Goal: Task Accomplishment & Management: Complete application form

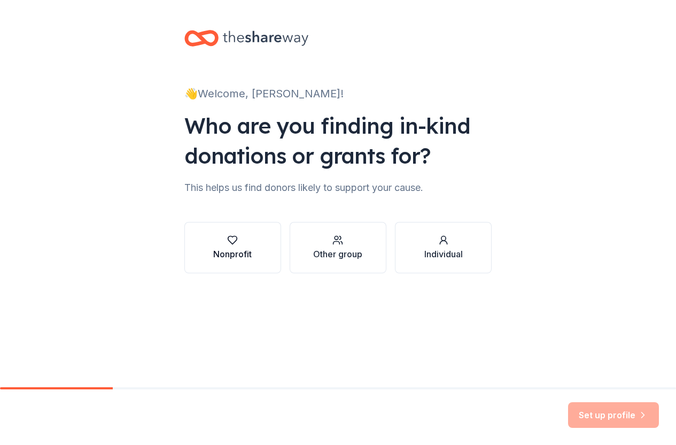
click at [227, 245] on icon "button" at bounding box center [232, 240] width 11 height 11
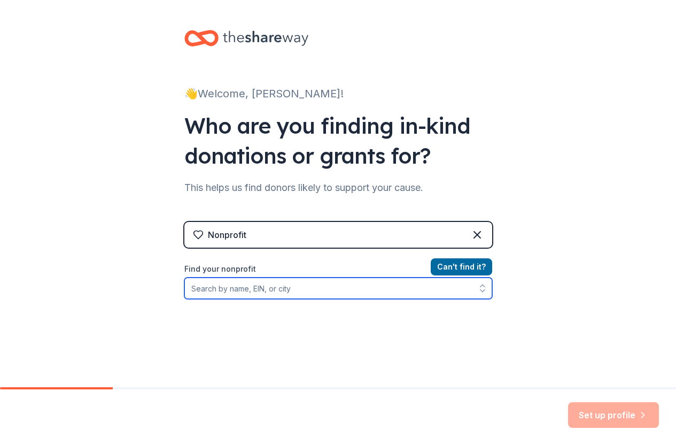
click at [231, 299] on input "Find your nonprofit" at bounding box center [338, 288] width 308 height 21
type input "Bitty"
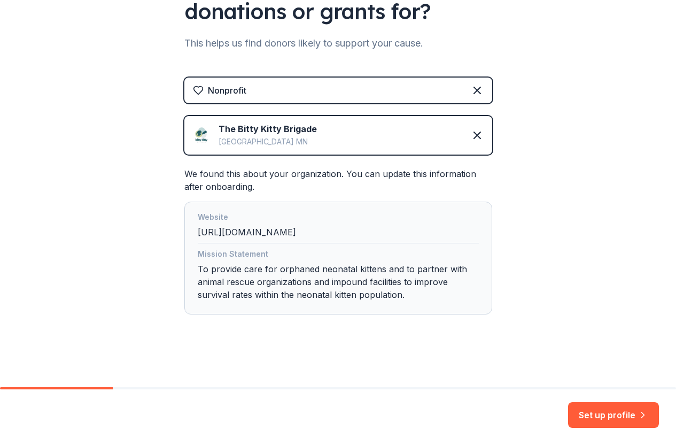
scroll to position [172, 0]
click at [582, 413] on button "Set up profile" at bounding box center [613, 415] width 91 height 26
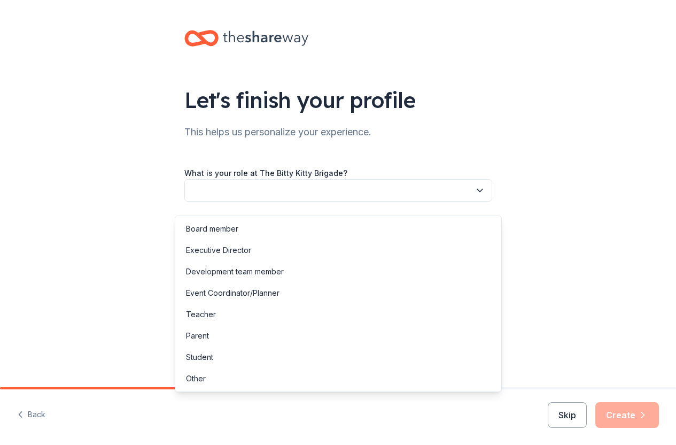
click at [483, 192] on icon "button" at bounding box center [479, 190] width 5 height 3
click at [475, 95] on div "Let's finish your profile This helps us personalize your experience. What is yo…" at bounding box center [338, 174] width 342 height 349
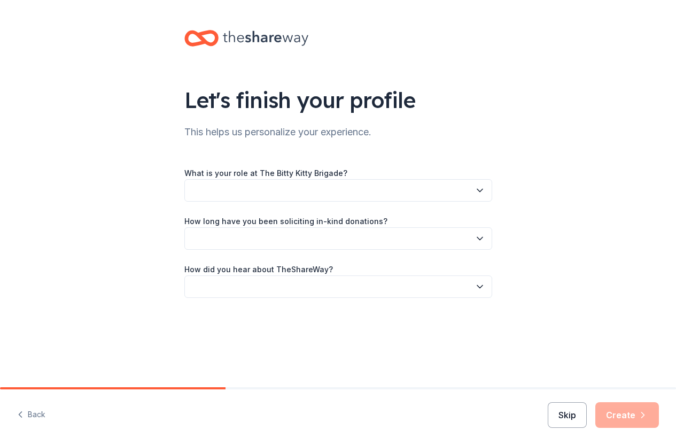
click at [564, 410] on button "Skip" at bounding box center [567, 415] width 39 height 26
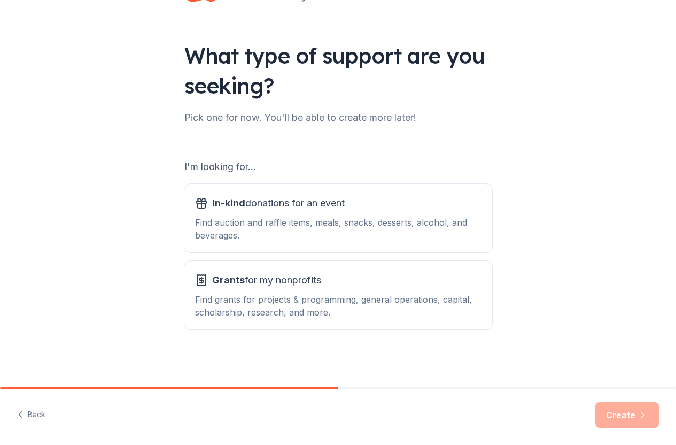
scroll to position [73, 0]
click at [208, 293] on div "Find grants for projects & programming, general operations, capital, scholarshi…" at bounding box center [338, 306] width 287 height 26
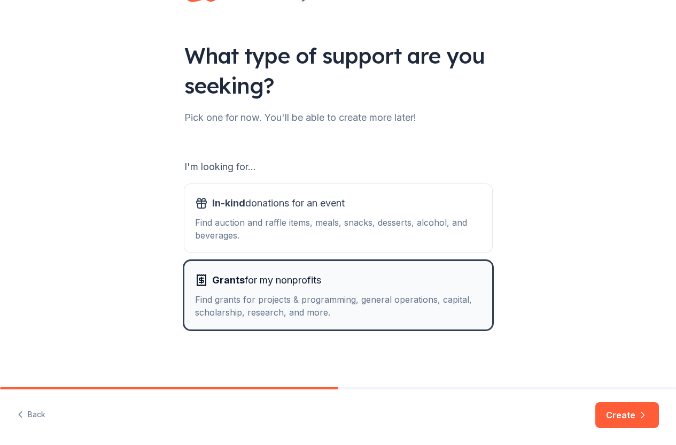
click at [208, 293] on div "Find grants for projects & programming, general operations, capital, scholarshi…" at bounding box center [338, 306] width 287 height 26
click at [609, 409] on button "Create" at bounding box center [628, 415] width 64 height 26
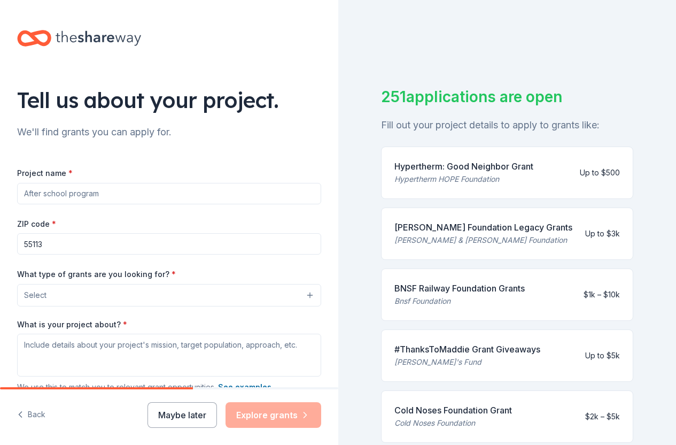
click at [141, 204] on input "Project name *" at bounding box center [169, 193] width 304 height 21
type input "TNR"
click at [113, 255] on input "55113" at bounding box center [169, 243] width 304 height 21
click at [306, 306] on button "Select" at bounding box center [169, 295] width 304 height 22
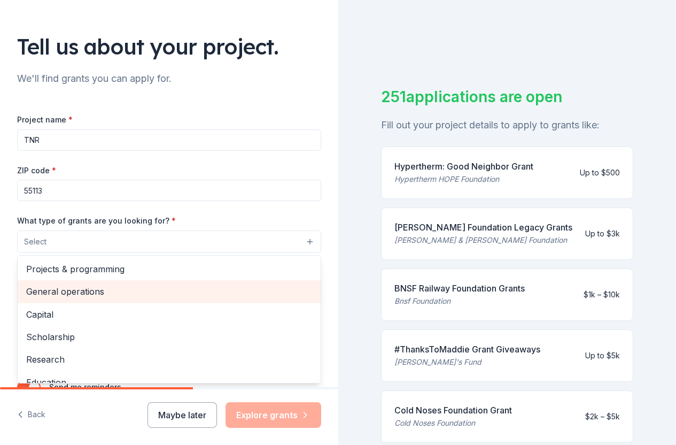
click at [284, 298] on span "General operations" at bounding box center [169, 291] width 286 height 14
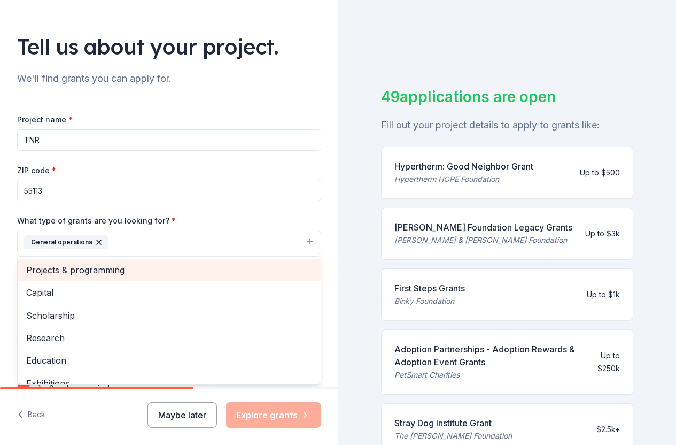
click at [288, 277] on span "Projects & programming" at bounding box center [169, 270] width 286 height 14
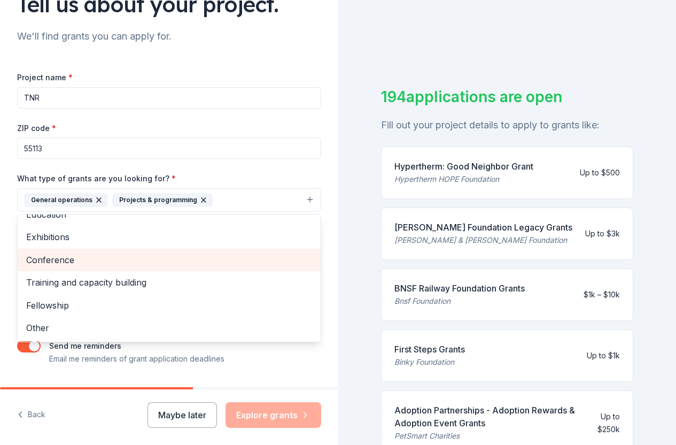
scroll to position [120, 0]
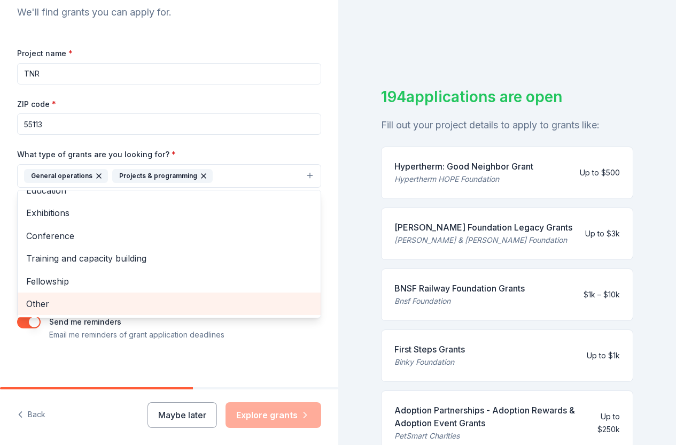
click at [267, 311] on span "Other" at bounding box center [169, 304] width 286 height 14
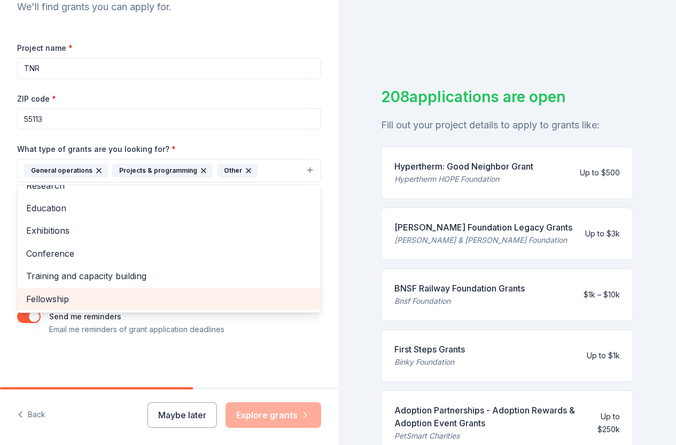
scroll to position [157, 0]
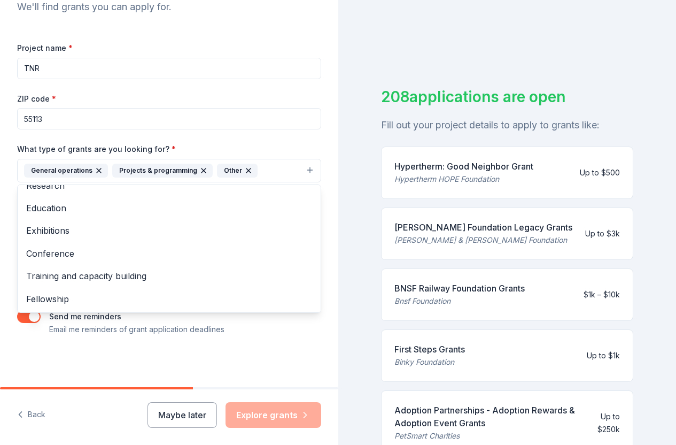
click at [286, 326] on div "Project name * TNR ZIP code * 55113 What type of grants are you looking for? * …" at bounding box center [169, 188] width 304 height 295
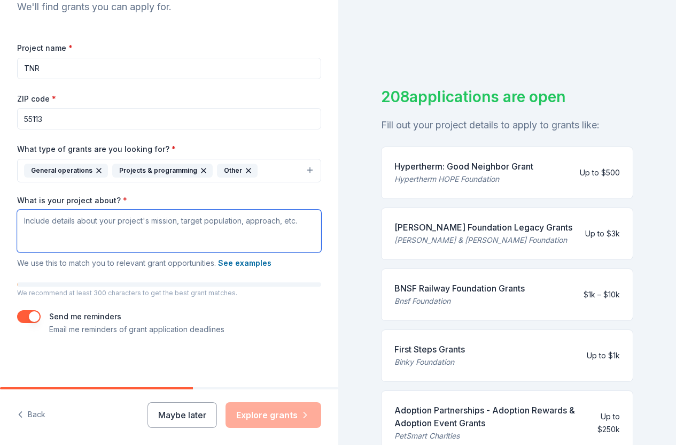
click at [122, 213] on textarea "What is your project about? *" at bounding box center [169, 231] width 304 height 43
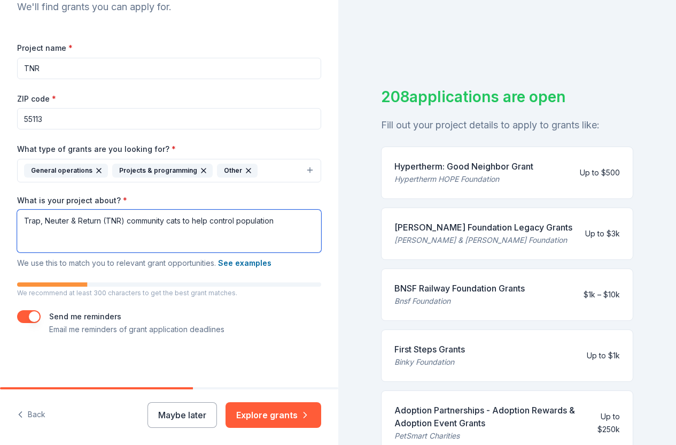
type textarea "Trap, Neuter & Return (TNR) community cats to help control population"
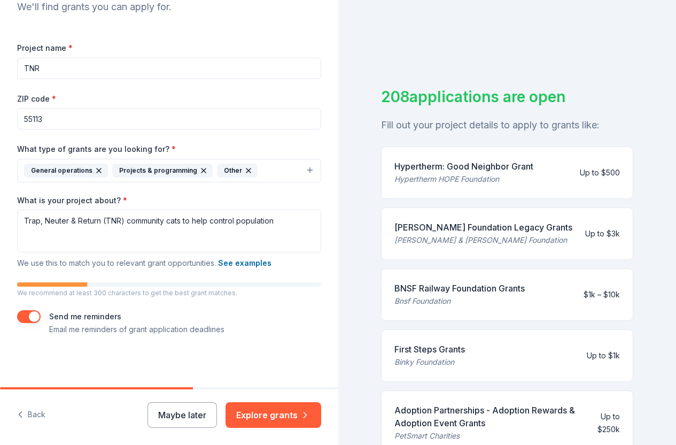
click at [35, 312] on button "button" at bounding box center [29, 316] width 24 height 13
click at [275, 413] on button "Explore grants" at bounding box center [274, 415] width 96 height 26
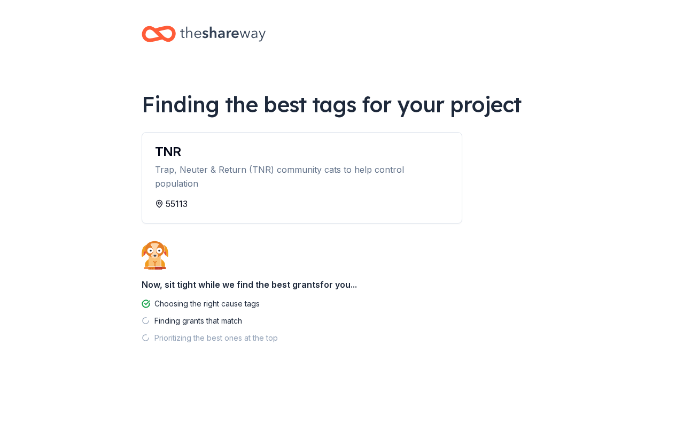
scroll to position [25, 0]
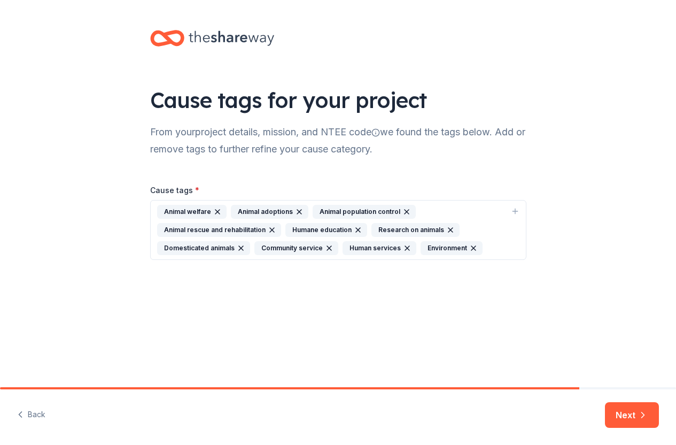
click at [452, 234] on icon "button" at bounding box center [450, 230] width 9 height 9
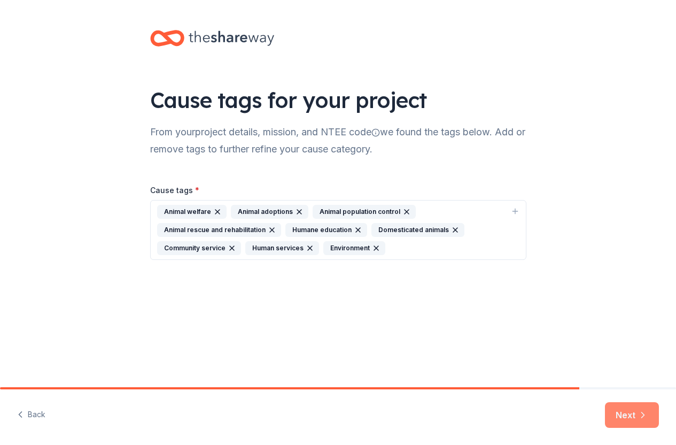
click at [614, 412] on button "Next" at bounding box center [632, 415] width 54 height 26
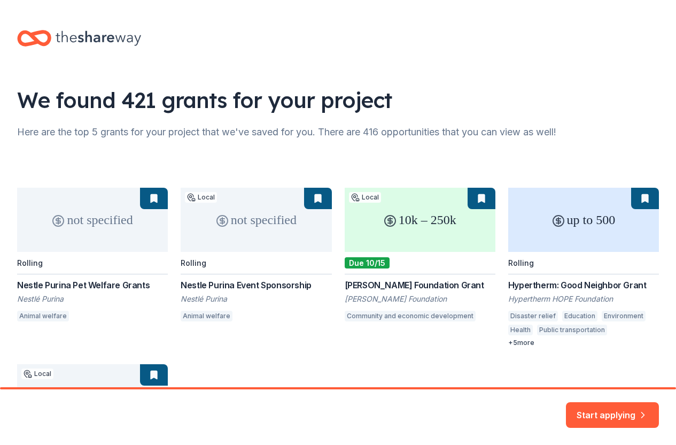
click at [437, 243] on div "not specified Rolling Nestle Purina Pet Welfare Grants Nestlé Purina Animal wel…" at bounding box center [338, 344] width 642 height 313
click at [86, 236] on div "not specified Rolling Nestle Purina Pet Welfare Grants Nestlé Purina Animal wel…" at bounding box center [338, 344] width 642 height 313
click at [87, 236] on div "not specified Rolling Nestle Purina Pet Welfare Grants Nestlé Purina Animal wel…" at bounding box center [338, 344] width 642 height 313
click at [100, 248] on div "not specified Rolling Nestle Purina Pet Welfare Grants Nestlé Purina Animal wel…" at bounding box center [338, 344] width 642 height 313
click at [595, 405] on button "Start applying" at bounding box center [612, 409] width 93 height 26
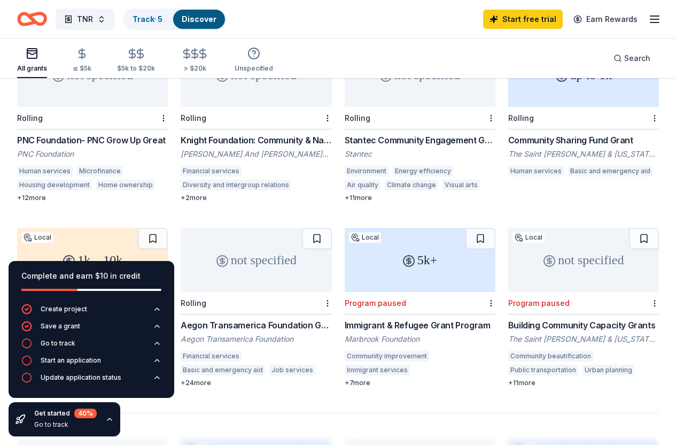
scroll to position [704, 0]
click at [107, 23] on button "TNR" at bounding box center [85, 19] width 59 height 21
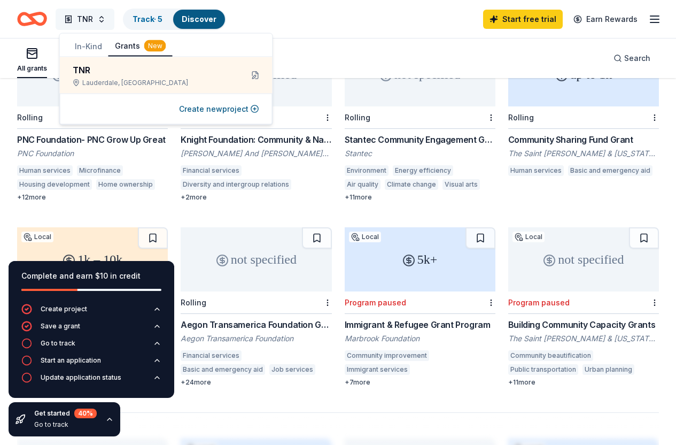
click at [107, 23] on button "TNR" at bounding box center [85, 19] width 59 height 21
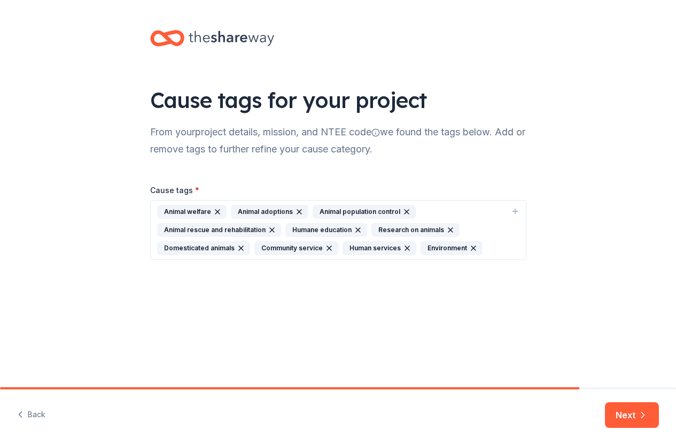
click at [354, 234] on icon "button" at bounding box center [358, 230] width 9 height 9
click at [363, 234] on icon "button" at bounding box center [364, 230] width 9 height 9
click at [218, 252] on icon "button" at bounding box center [222, 248] width 9 height 9
click at [206, 252] on icon "button" at bounding box center [210, 248] width 9 height 9
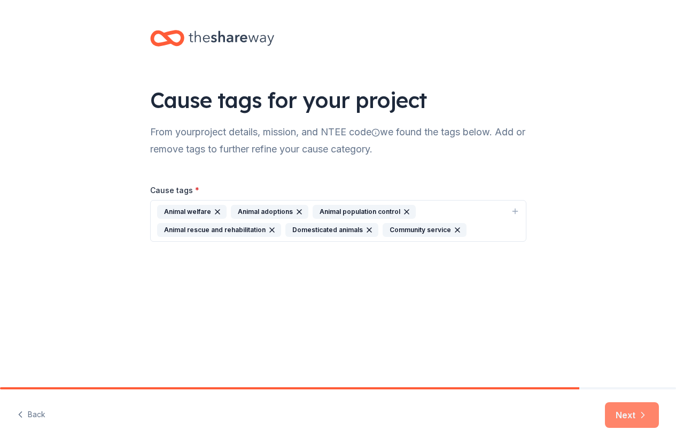
click at [629, 411] on button "Next" at bounding box center [632, 415] width 54 height 26
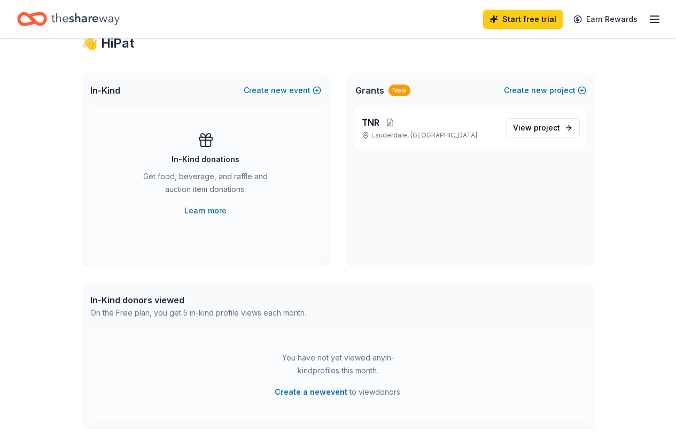
scroll to position [191, 0]
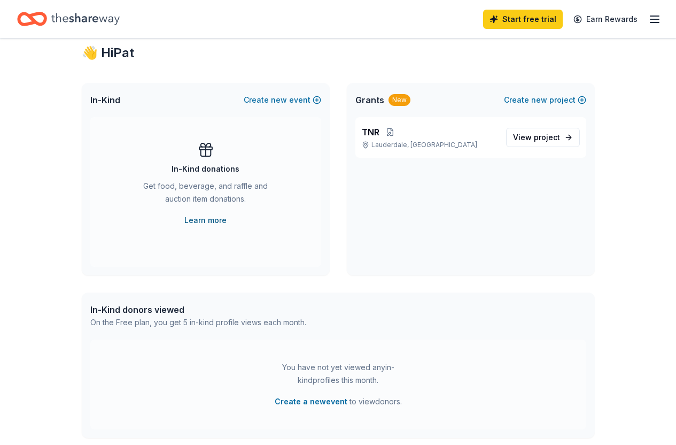
click at [206, 227] on link "Learn more" at bounding box center [205, 220] width 42 height 13
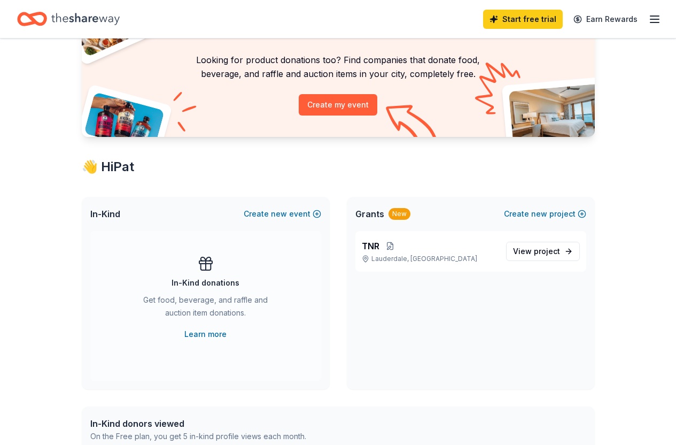
scroll to position [80, 0]
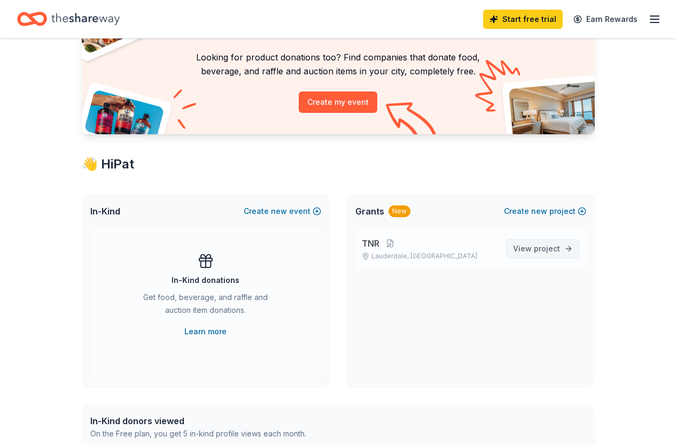
click at [545, 253] on span "project" at bounding box center [547, 248] width 26 height 9
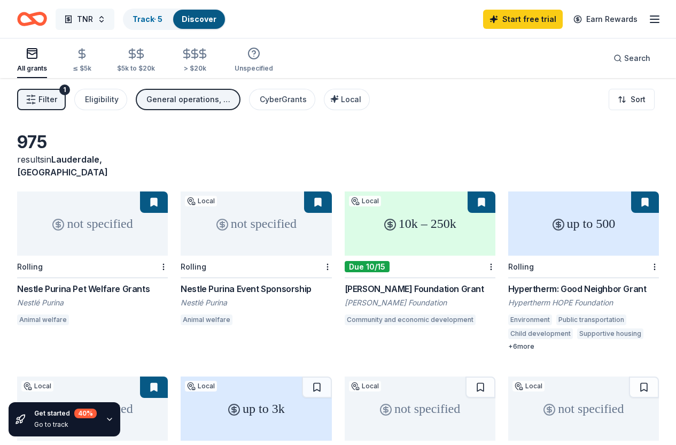
click at [107, 23] on button "TNR" at bounding box center [85, 19] width 59 height 21
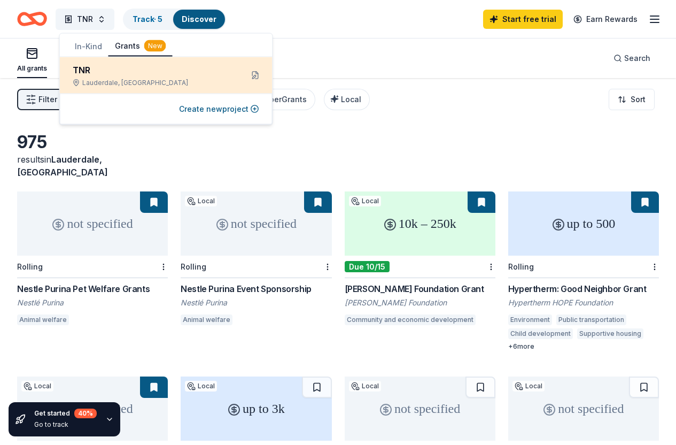
click at [121, 80] on div "TNR Lauderdale, MN" at bounding box center [153, 76] width 161 height 24
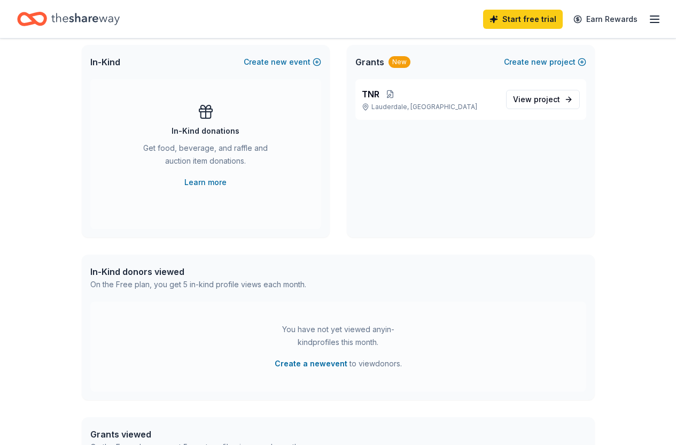
scroll to position [232, 0]
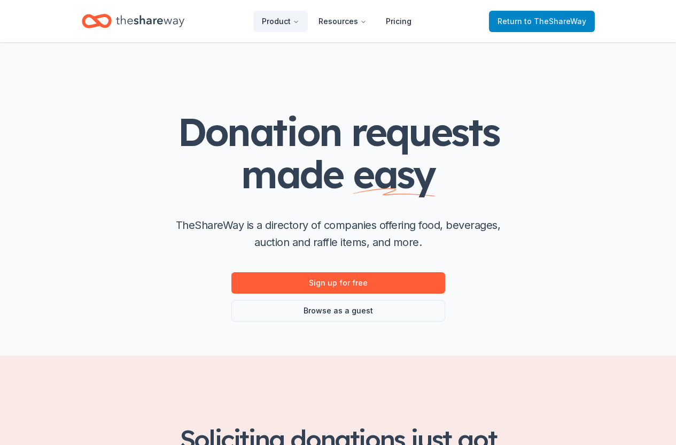
click at [538, 25] on span "to TheShareWay" at bounding box center [556, 21] width 62 height 9
click at [338, 321] on link "Browse as a guest" at bounding box center [339, 310] width 214 height 21
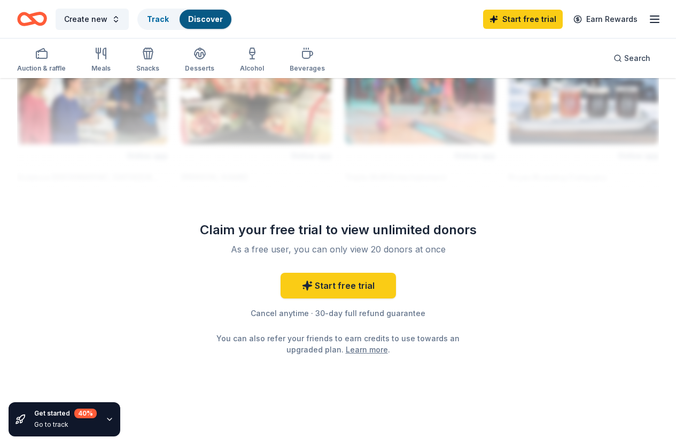
scroll to position [1200, 0]
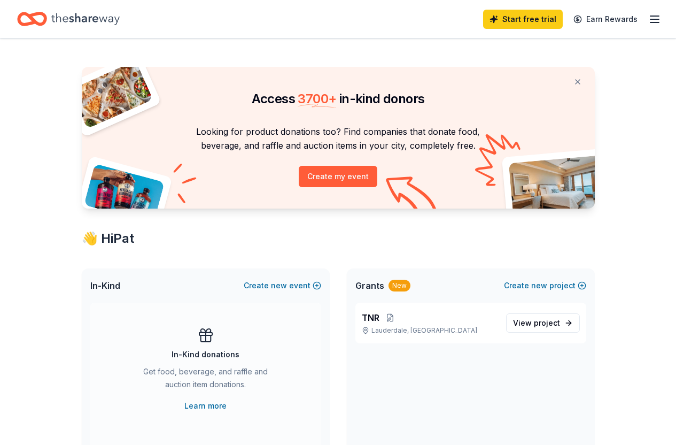
scroll to position [7, 0]
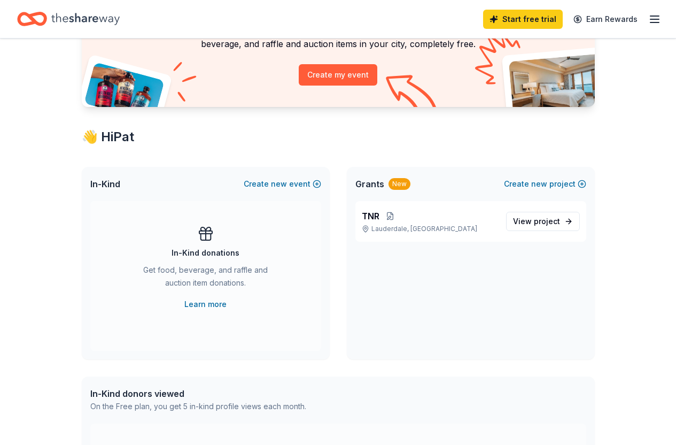
scroll to position [137, 0]
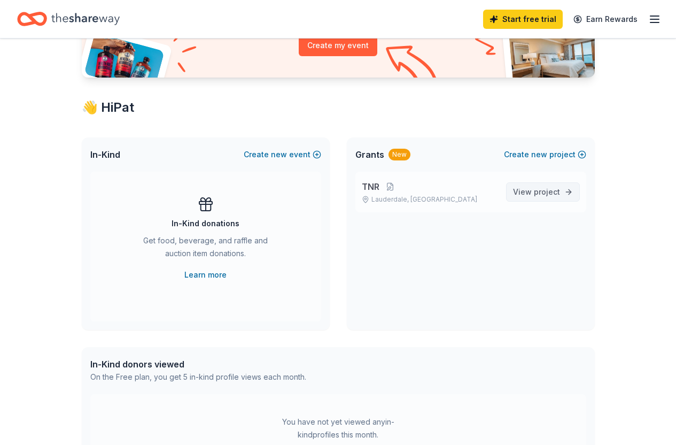
click at [538, 196] on span "project" at bounding box center [547, 191] width 26 height 9
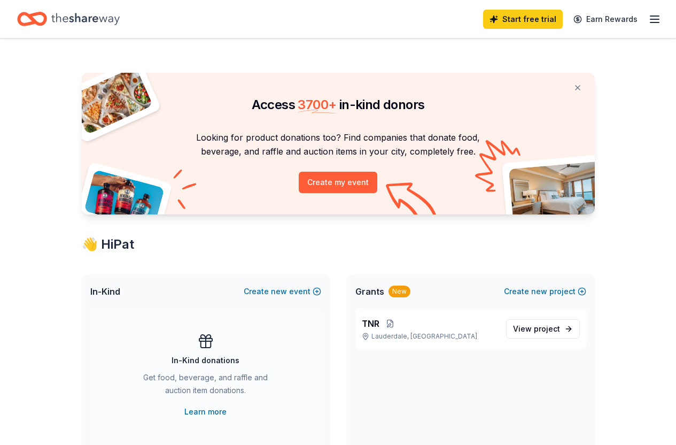
click at [52, 105] on div "Access 3700 + in-kind donors Looking for product donations too? Find companies …" at bounding box center [338, 421] width 676 height 766
click at [534, 333] on span "project" at bounding box center [547, 328] width 26 height 9
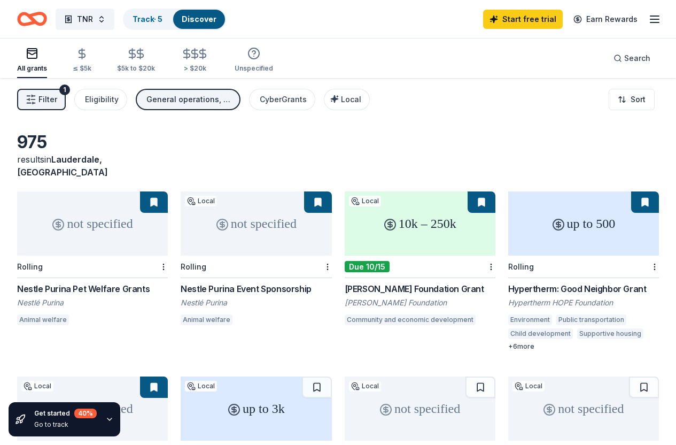
click at [50, 105] on span "Filter" at bounding box center [47, 99] width 19 height 13
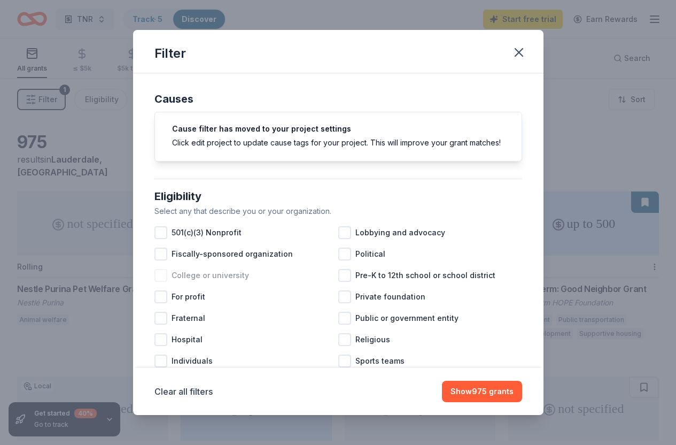
drag, startPoint x: 303, startPoint y: 267, endPoint x: 306, endPoint y: 299, distance: 32.8
click at [306, 299] on div "501(c)(3) Nonprofit Lobbying and advocacy Fiscally-sponsored organization Polit…" at bounding box center [339, 307] width 368 height 171
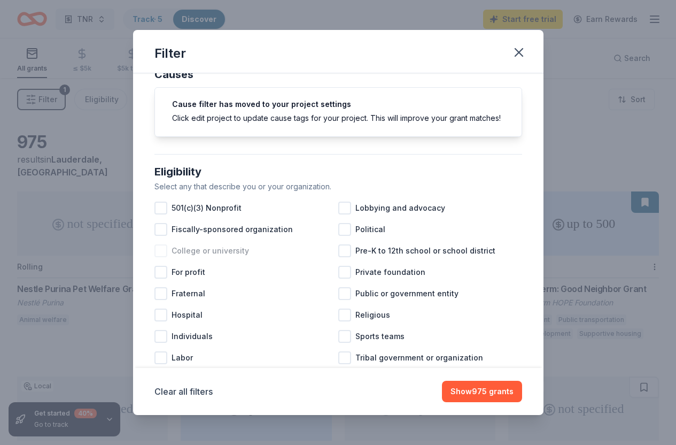
scroll to position [68, 0]
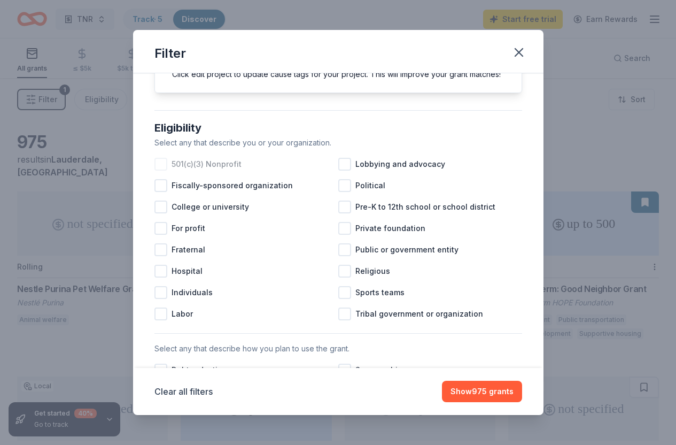
click at [155, 171] on div at bounding box center [161, 164] width 13 height 13
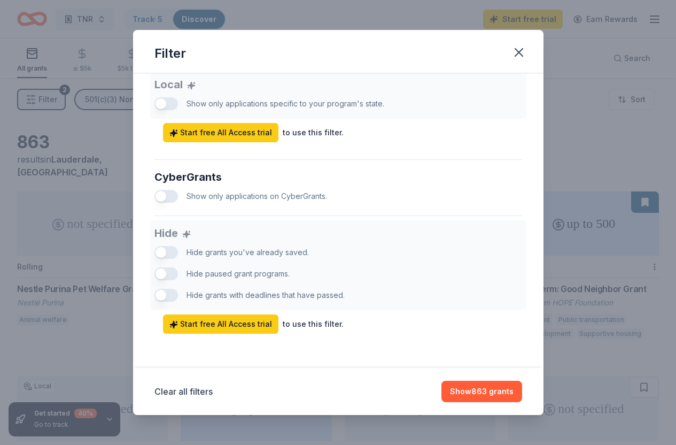
scroll to position [677, 0]
click at [221, 319] on span "Start free All Access trial" at bounding box center [221, 324] width 103 height 13
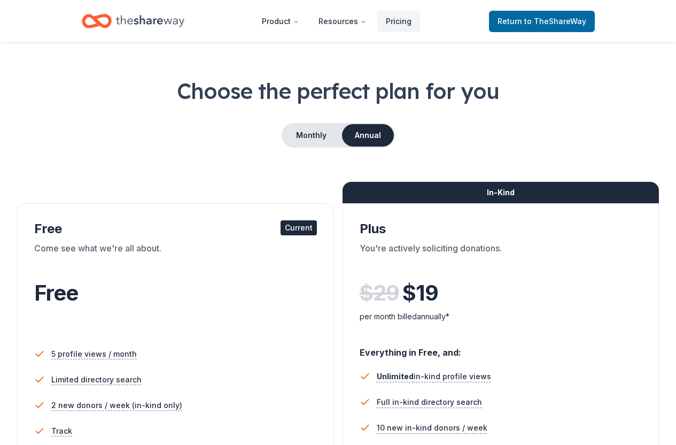
scroll to position [23, 0]
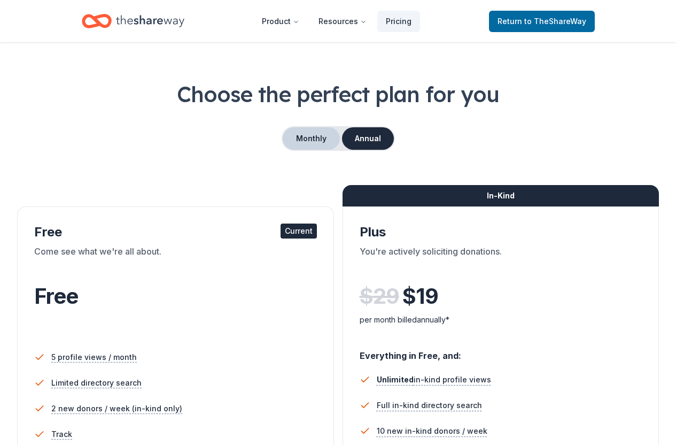
click at [309, 148] on button "Monthly" at bounding box center [311, 138] width 57 height 22
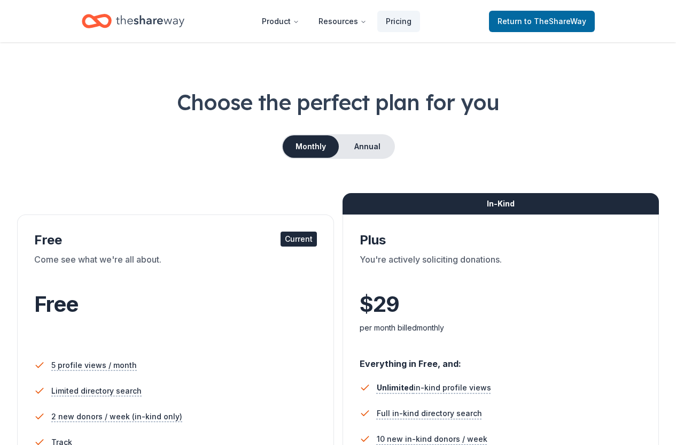
scroll to position [0, 0]
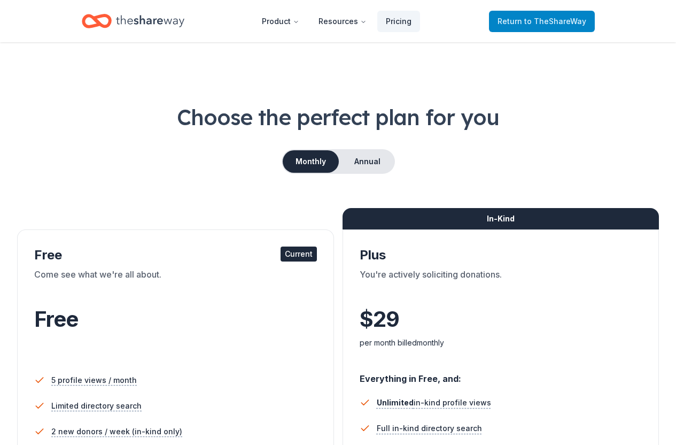
click at [525, 20] on span "to TheShareWay" at bounding box center [556, 21] width 62 height 9
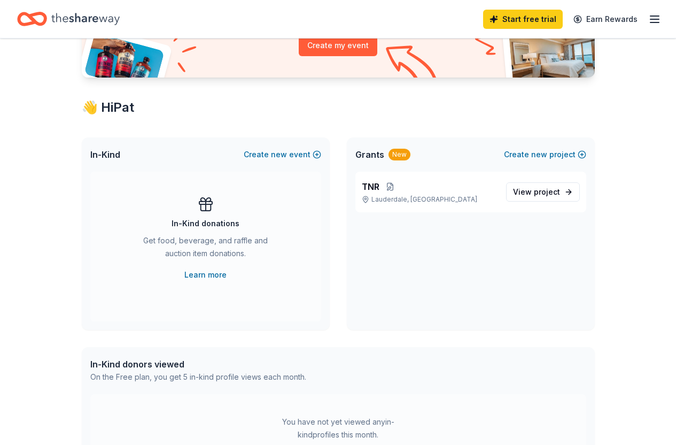
scroll to position [200, 0]
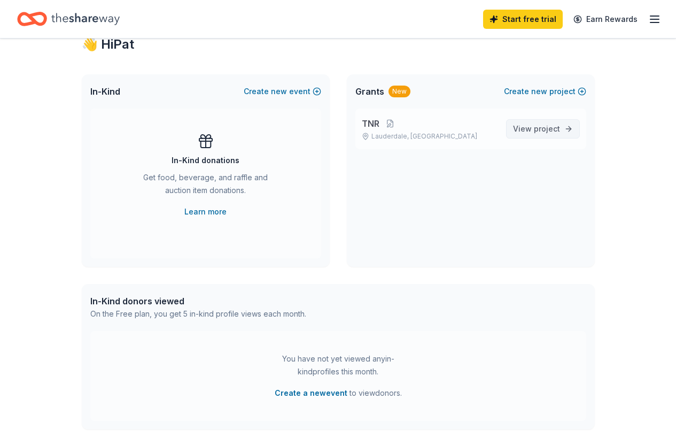
click at [551, 133] on span "project" at bounding box center [547, 128] width 26 height 9
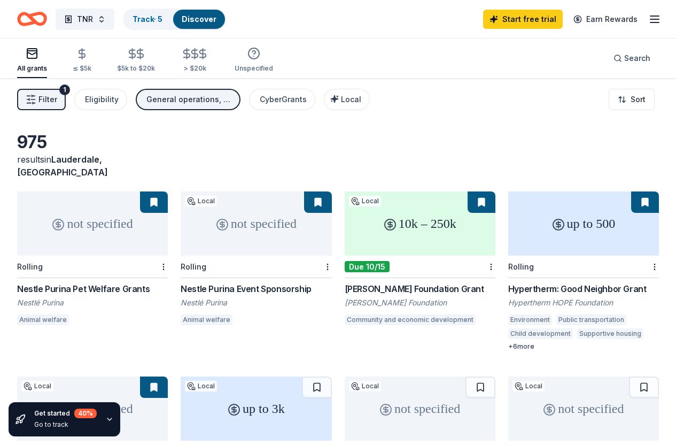
click at [204, 105] on div "General operations, Projects & programming, Other" at bounding box center [190, 99] width 86 height 13
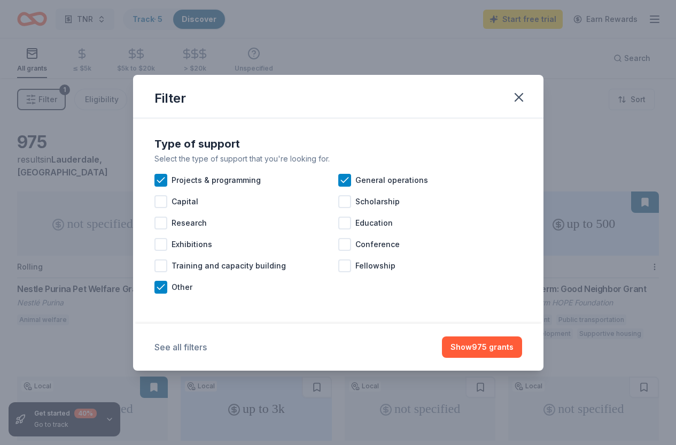
click at [176, 353] on button "See all filters" at bounding box center [181, 347] width 52 height 13
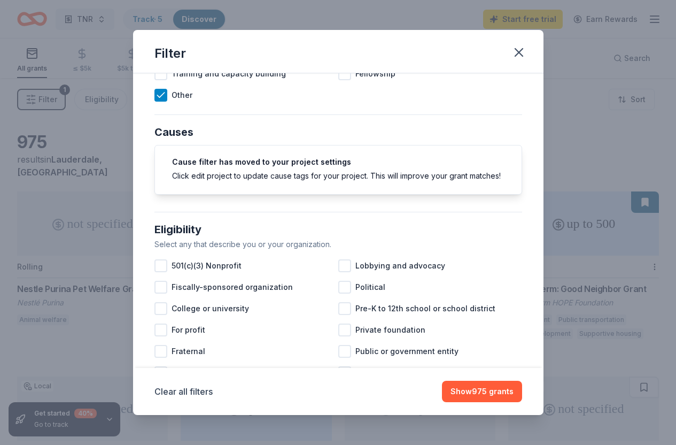
scroll to position [180, 0]
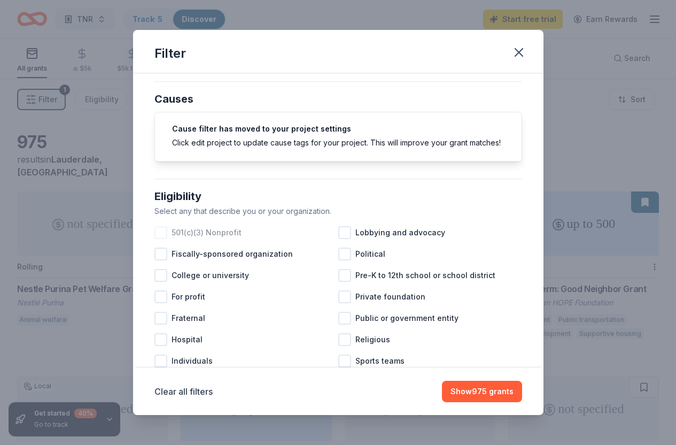
click at [155, 239] on div at bounding box center [161, 232] width 13 height 13
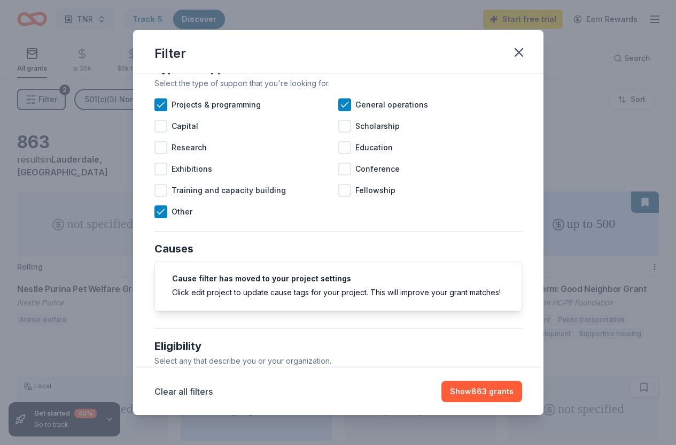
scroll to position [27, 0]
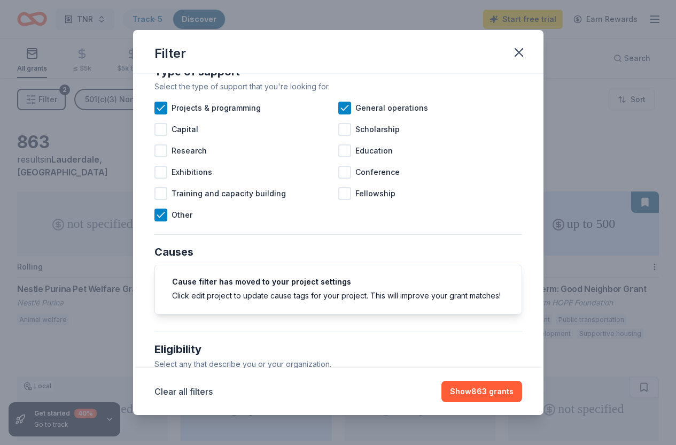
click at [295, 286] on h5 "Cause filter has moved to your project settings" at bounding box center [338, 281] width 333 height 7
click at [478, 388] on button "Show 863 grants" at bounding box center [482, 391] width 81 height 21
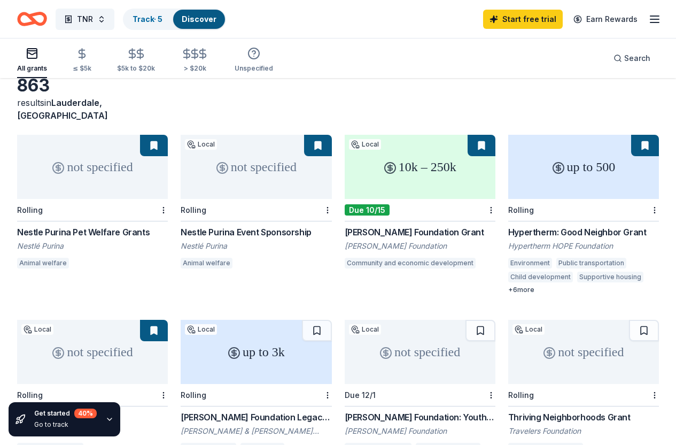
scroll to position [0, 0]
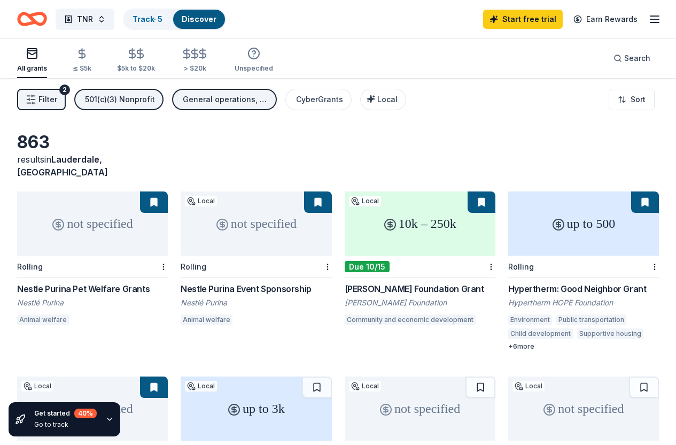
click at [35, 62] on div "All grants" at bounding box center [32, 60] width 30 height 26
click at [50, 106] on span "Filter" at bounding box center [47, 99] width 19 height 13
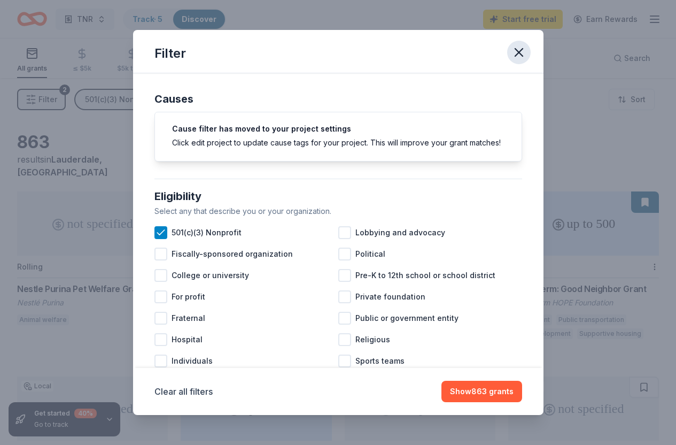
click at [527, 50] on icon "button" at bounding box center [519, 52] width 15 height 15
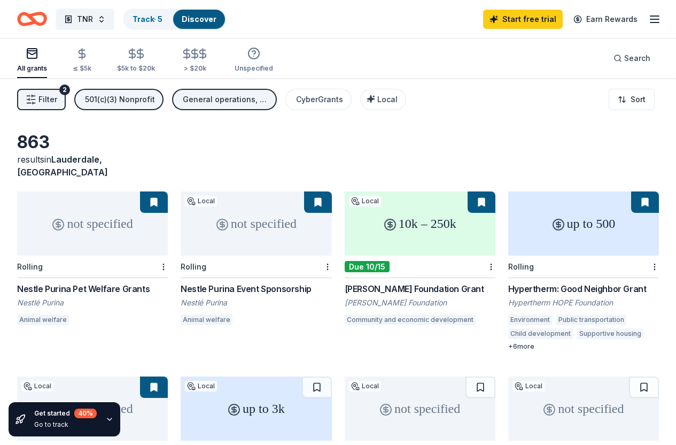
click at [652, 14] on icon "button" at bounding box center [655, 19] width 13 height 13
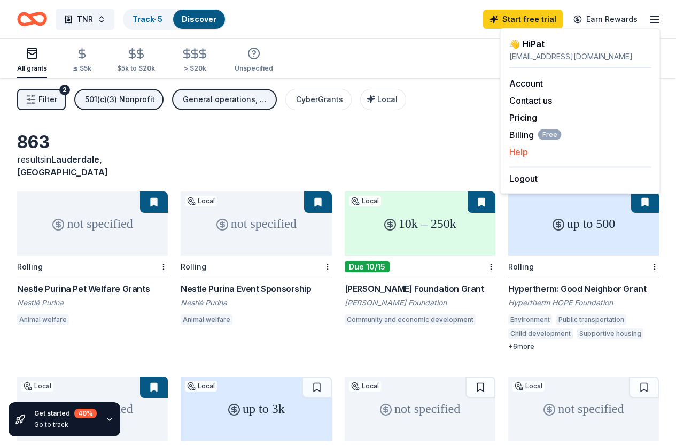
click at [520, 158] on button "Help" at bounding box center [519, 151] width 19 height 13
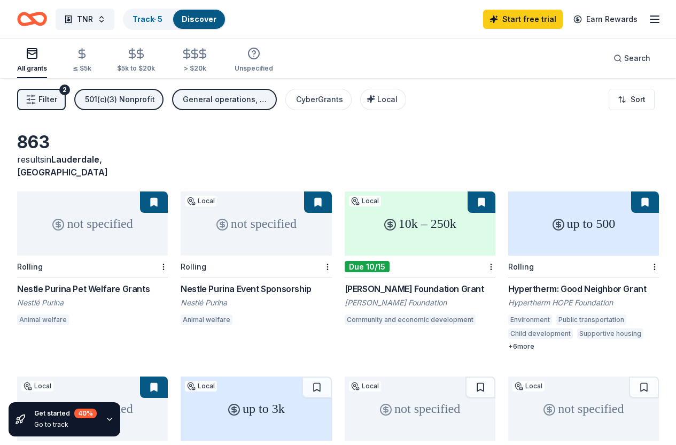
click at [32, 24] on icon "Home" at bounding box center [27, 18] width 17 height 11
click at [214, 20] on link "Discover" at bounding box center [199, 18] width 35 height 9
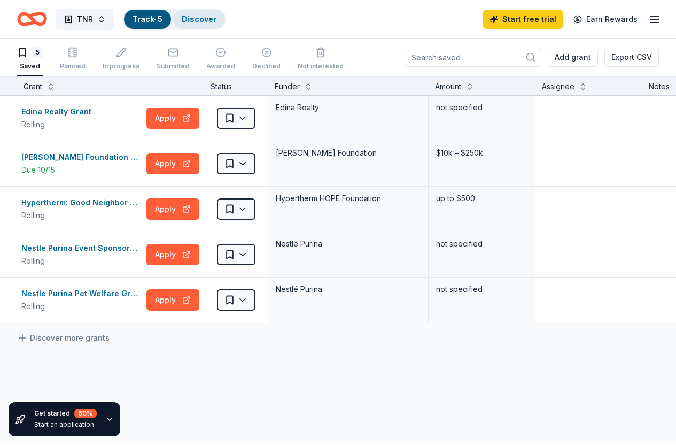
click at [217, 17] on link "Discover" at bounding box center [199, 18] width 35 height 9
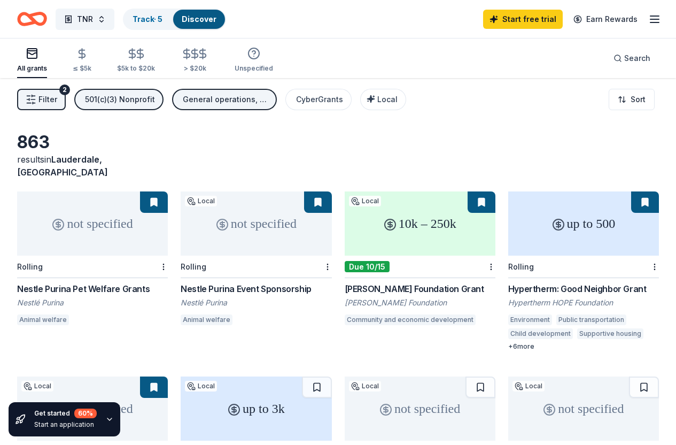
click at [213, 14] on link "Discover" at bounding box center [199, 18] width 35 height 9
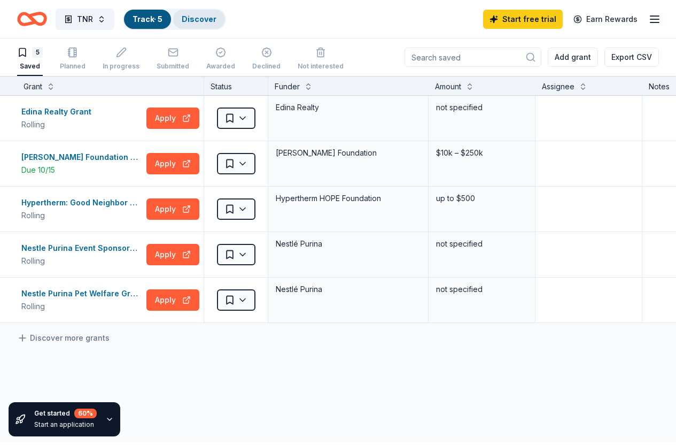
click at [213, 14] on link "Discover" at bounding box center [199, 18] width 35 height 9
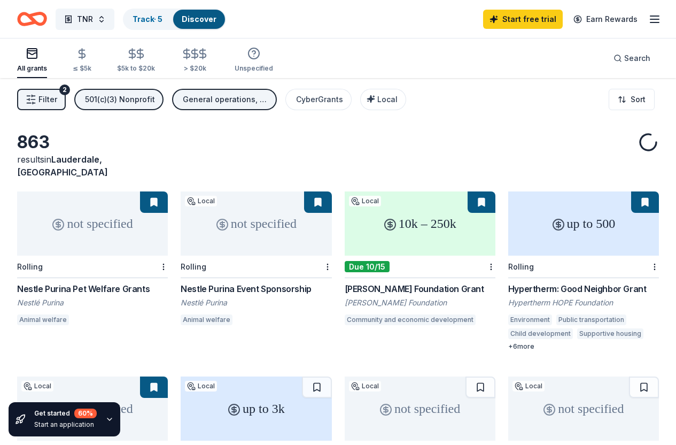
click at [213, 14] on link "Discover" at bounding box center [199, 18] width 35 height 9
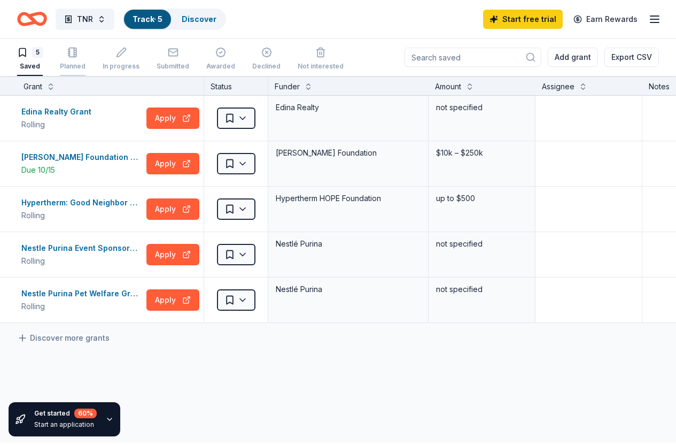
click at [73, 64] on div "Planned" at bounding box center [73, 66] width 26 height 9
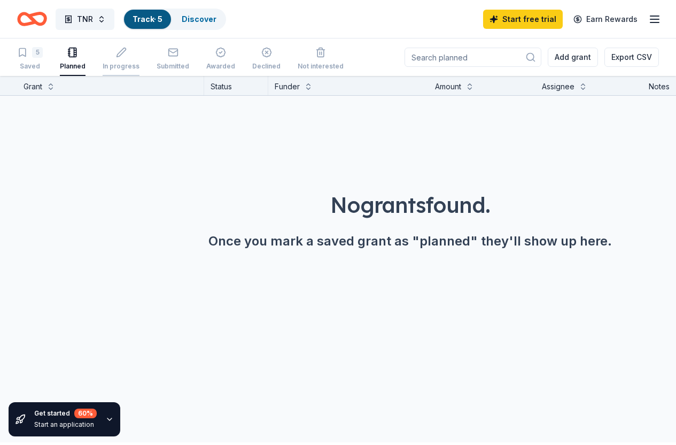
click at [127, 58] on icon "button" at bounding box center [121, 52] width 11 height 11
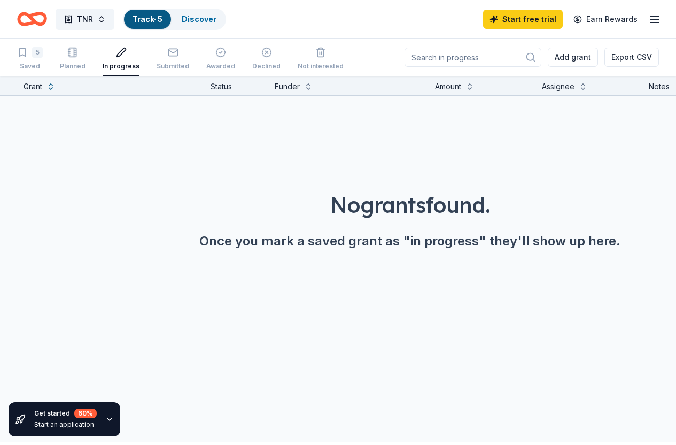
click at [653, 19] on line "button" at bounding box center [655, 19] width 9 height 0
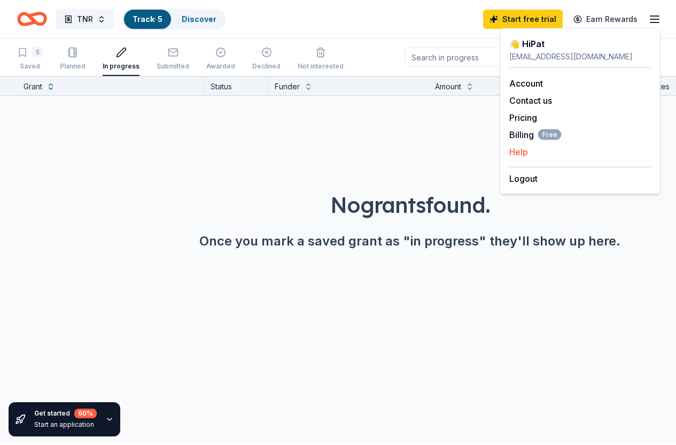
click at [581, 158] on div "Help" at bounding box center [581, 151] width 142 height 13
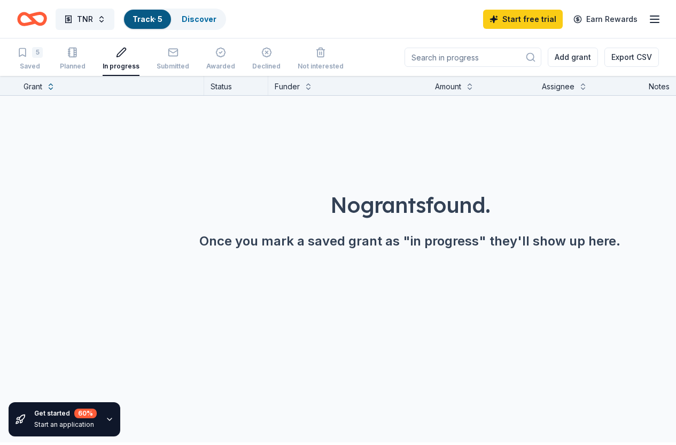
scroll to position [1, 0]
click at [654, 19] on line "button" at bounding box center [655, 19] width 9 height 0
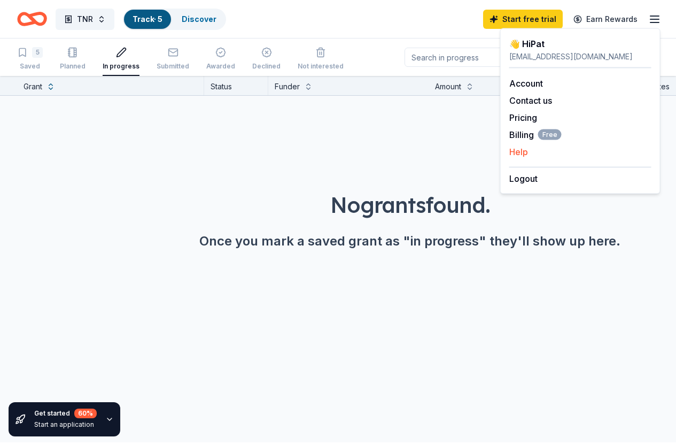
click at [513, 153] on button "Help" at bounding box center [519, 151] width 19 height 13
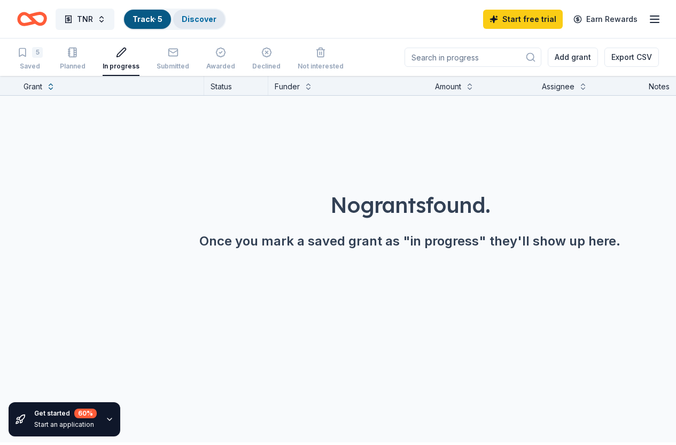
click at [214, 22] on link "Discover" at bounding box center [199, 18] width 35 height 9
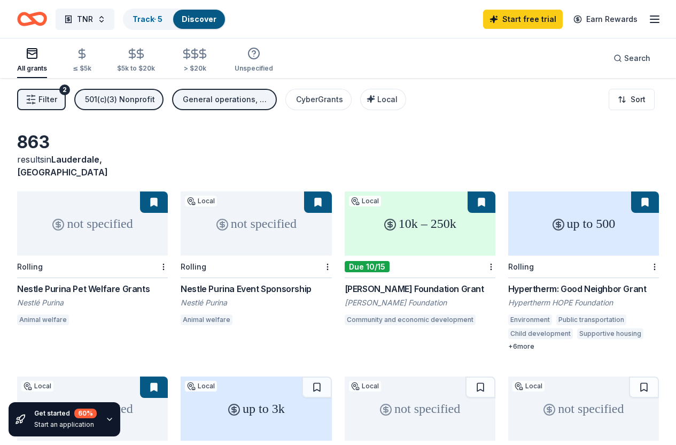
click at [32, 102] on icon "button" at bounding box center [31, 99] width 11 height 11
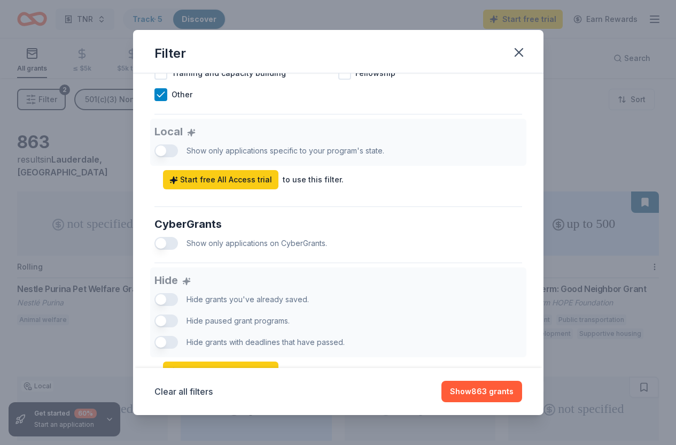
scroll to position [611, 0]
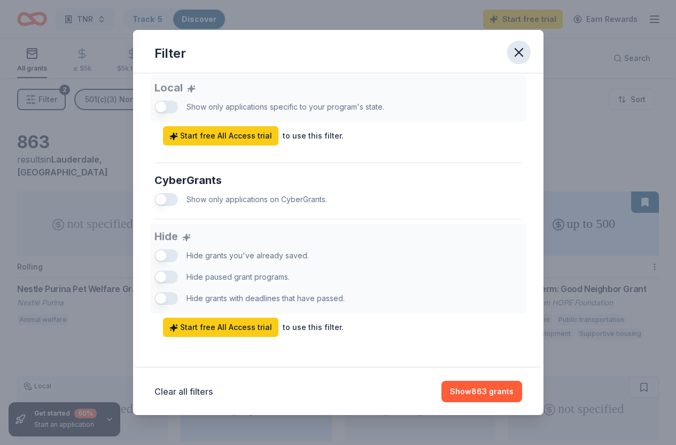
click at [527, 51] on icon "button" at bounding box center [519, 52] width 15 height 15
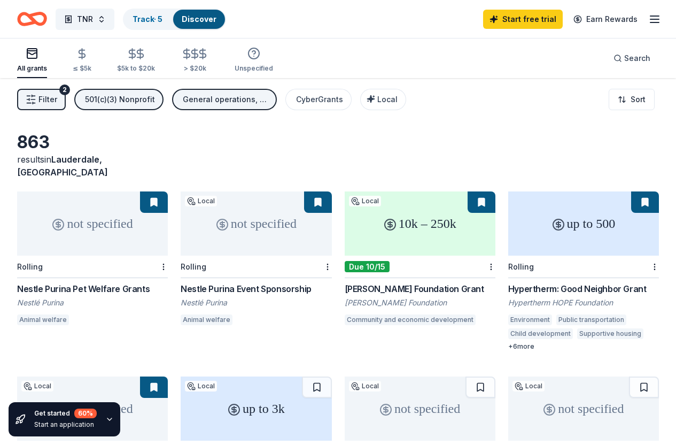
click at [654, 18] on icon "button" at bounding box center [655, 19] width 13 height 13
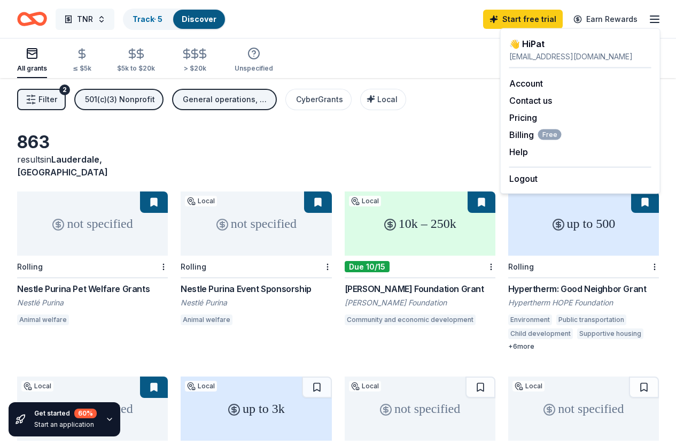
click at [93, 19] on span "TNR" at bounding box center [85, 19] width 16 height 13
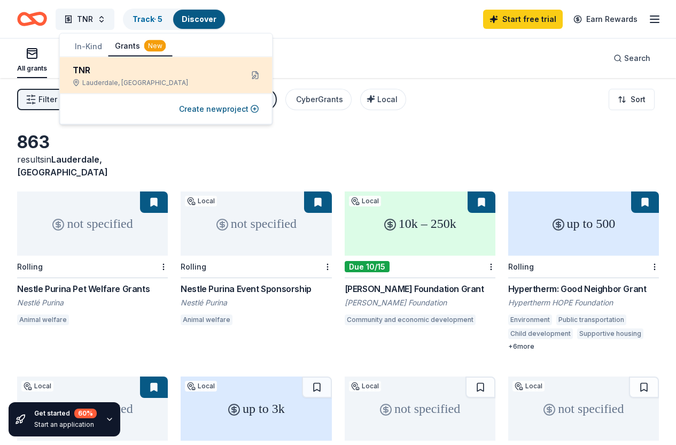
click at [107, 68] on div "TNR" at bounding box center [153, 70] width 161 height 13
click at [84, 75] on div "TNR" at bounding box center [153, 70] width 161 height 13
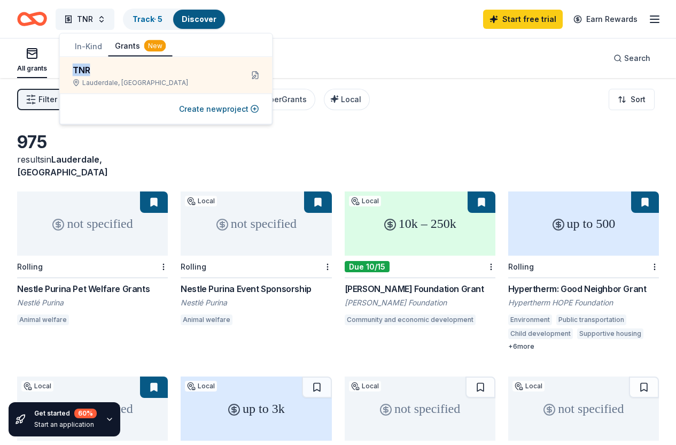
click at [127, 46] on button "Grants New" at bounding box center [141, 46] width 64 height 20
click at [90, 45] on button "In-Kind" at bounding box center [88, 46] width 40 height 19
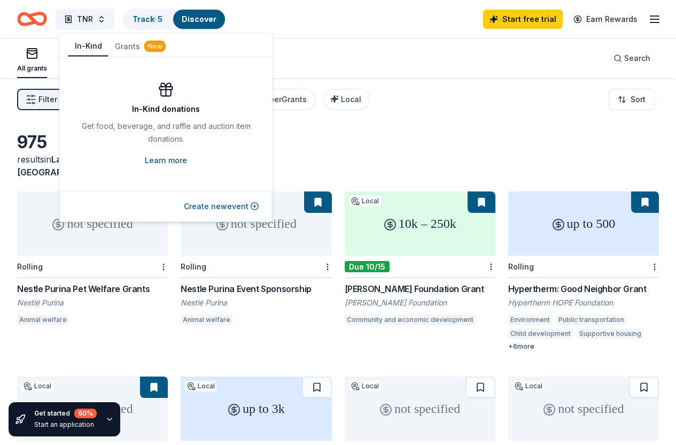
click at [173, 161] on link "Learn more" at bounding box center [166, 160] width 42 height 13
